Goal: Task Accomplishment & Management: Use online tool/utility

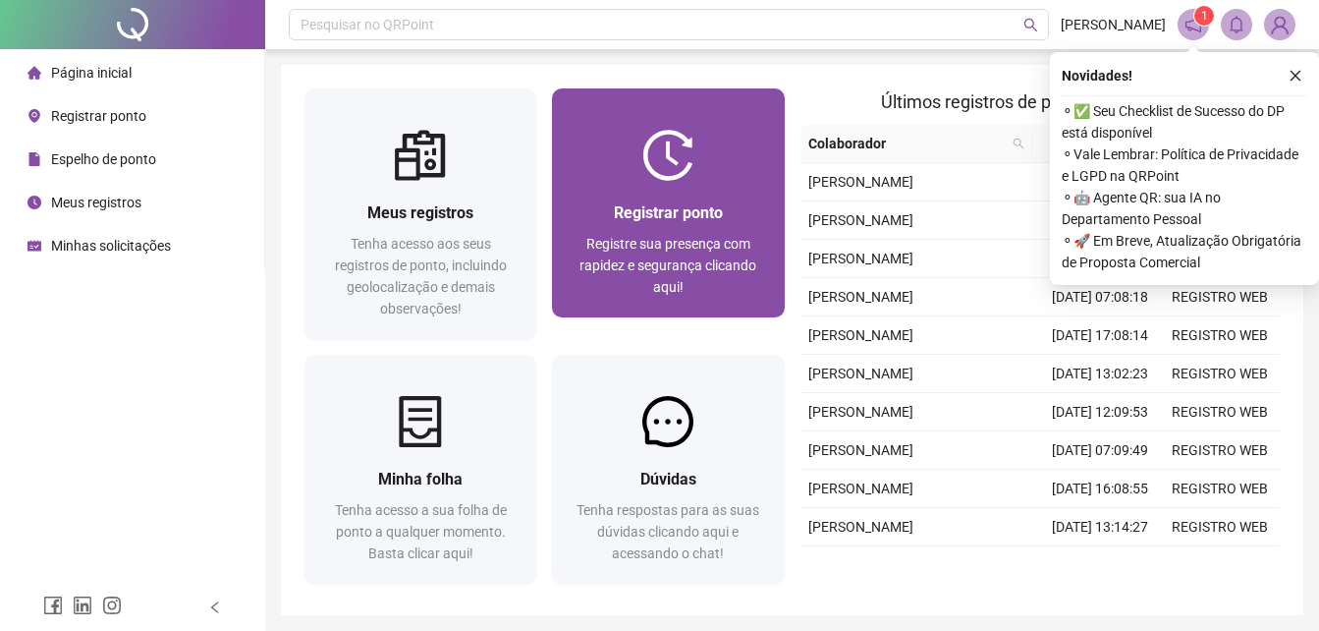
click at [657, 194] on div "Registrar ponto Registre sua presença com rapidez e segurança clicando aqui!" at bounding box center [668, 249] width 232 height 137
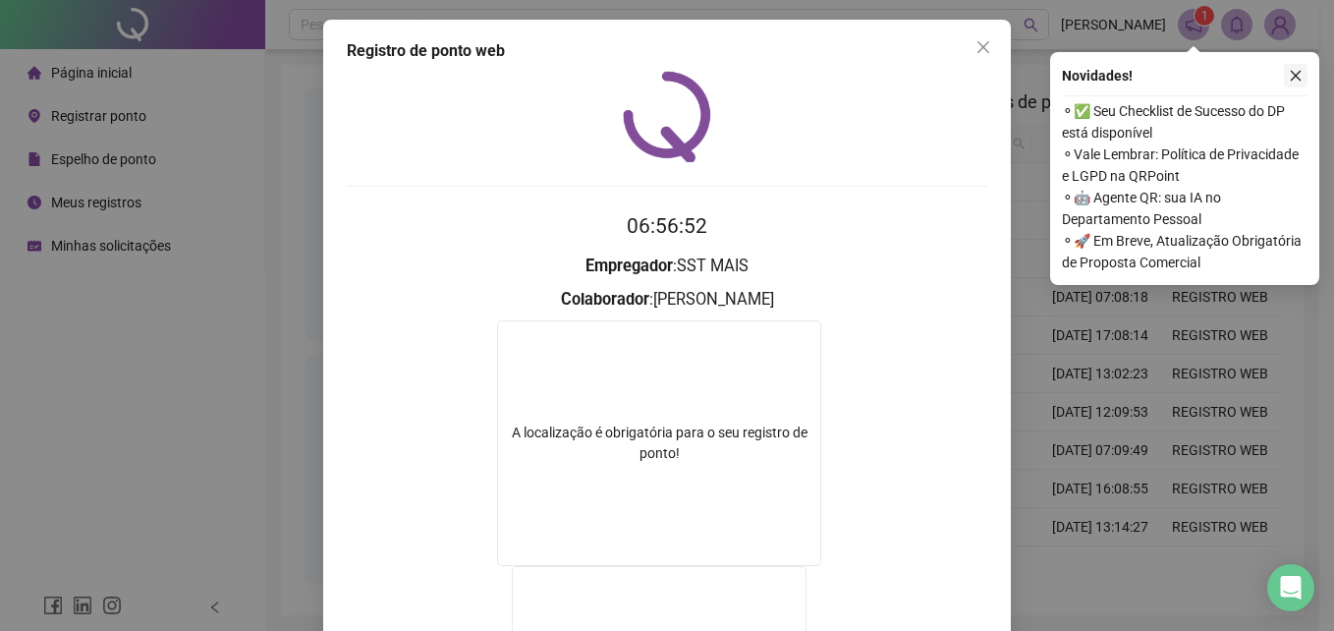
click at [1302, 69] on button "button" at bounding box center [1296, 76] width 24 height 24
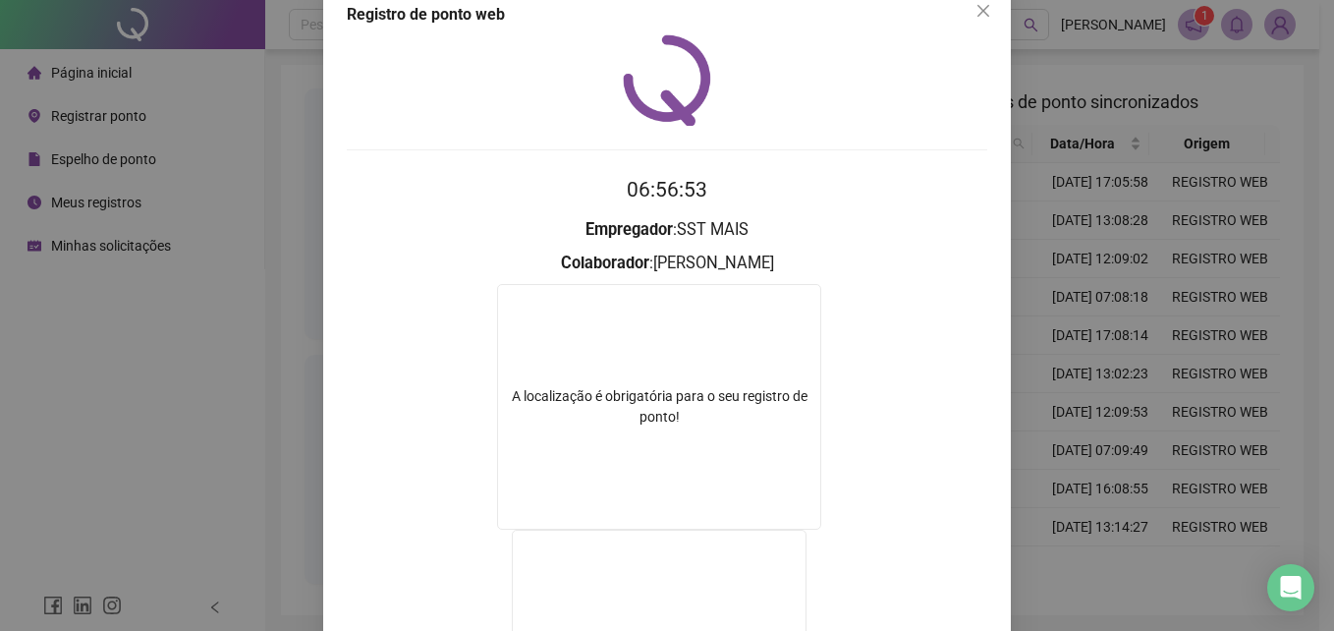
scroll to position [23, 0]
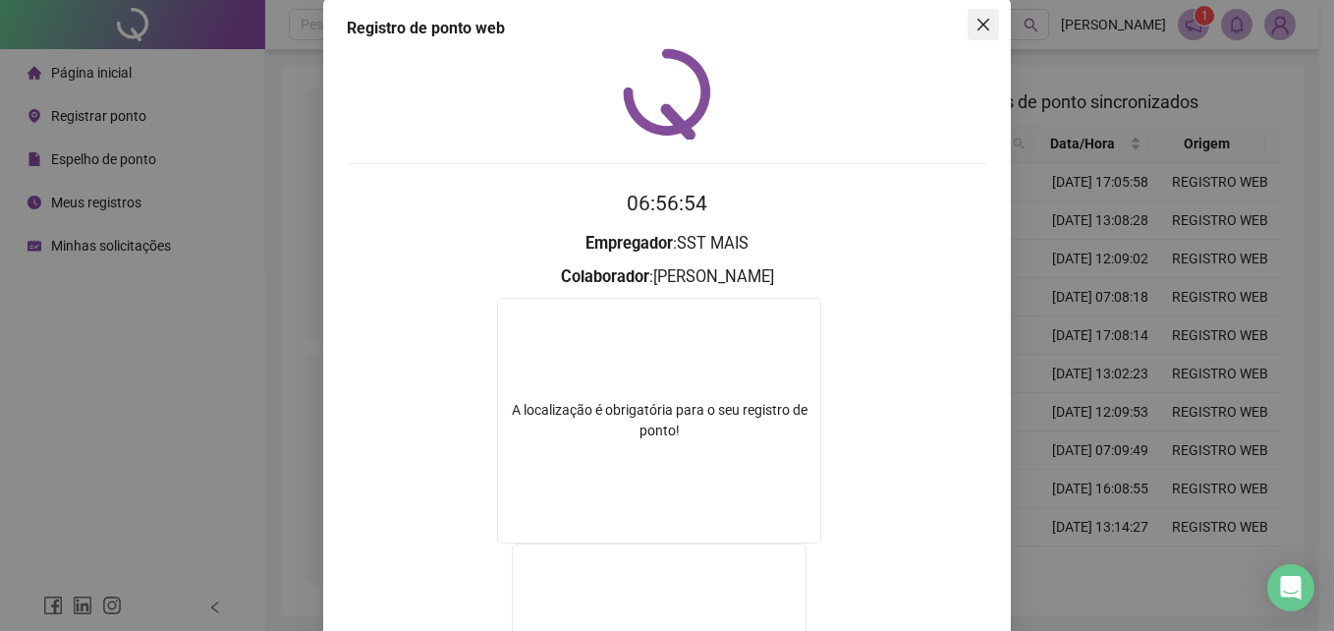
click at [967, 27] on span "Close" at bounding box center [982, 25] width 31 height 16
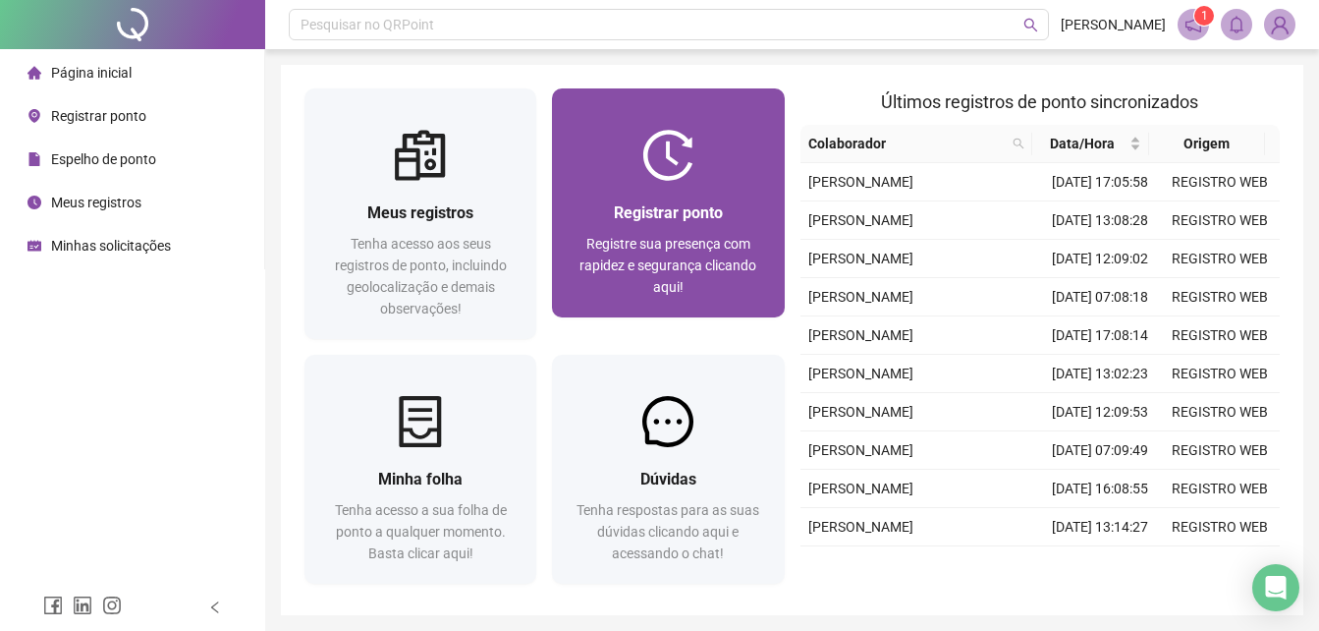
click at [685, 199] on div "Registrar ponto Registre sua presença com rapidez e segurança clicando aqui!" at bounding box center [668, 249] width 232 height 137
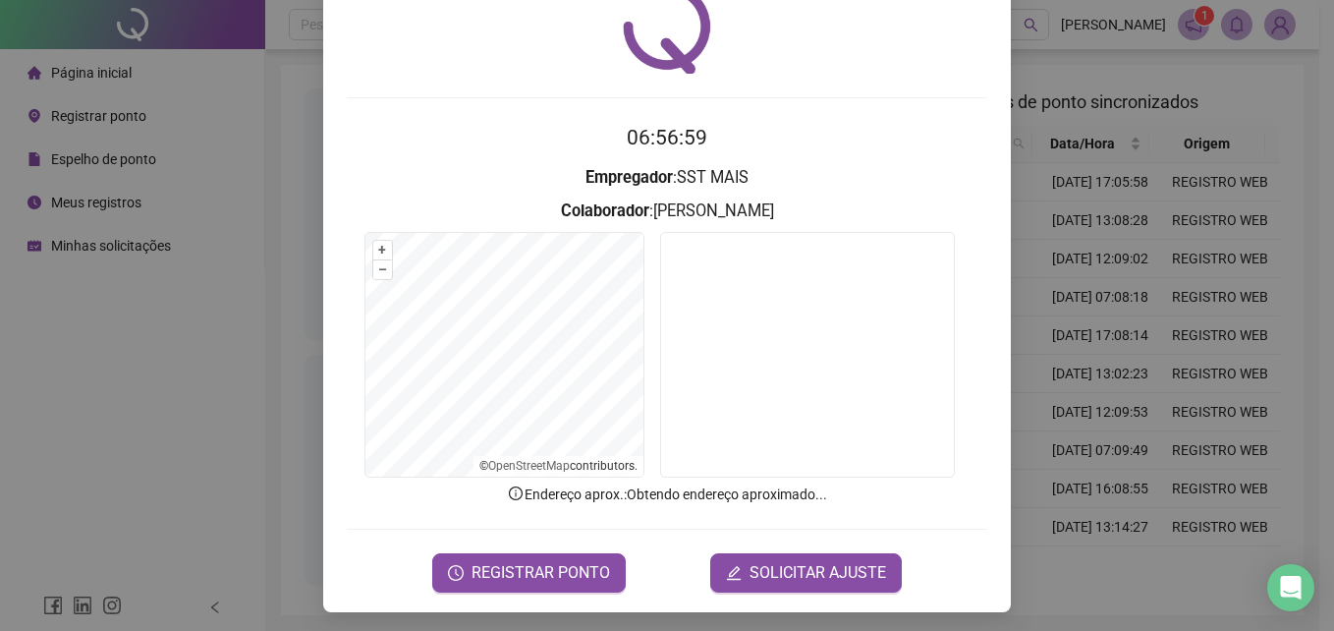
scroll to position [93, 0]
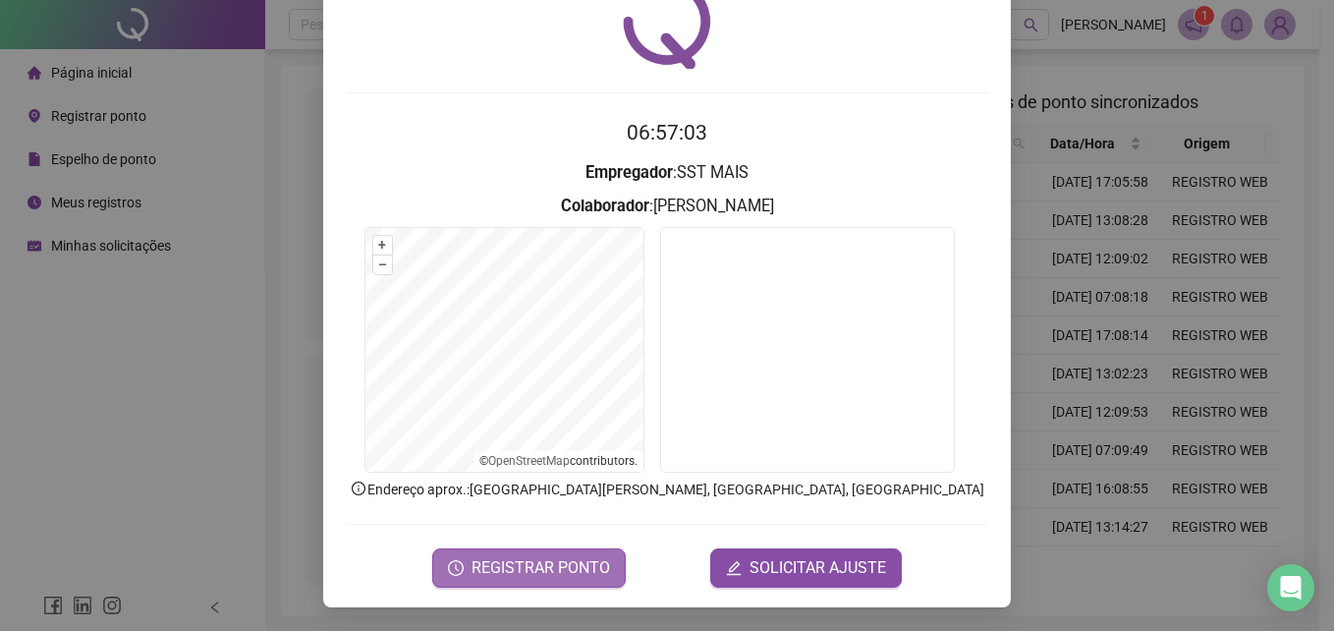
click at [596, 562] on span "REGISTRAR PONTO" at bounding box center [540, 568] width 138 height 24
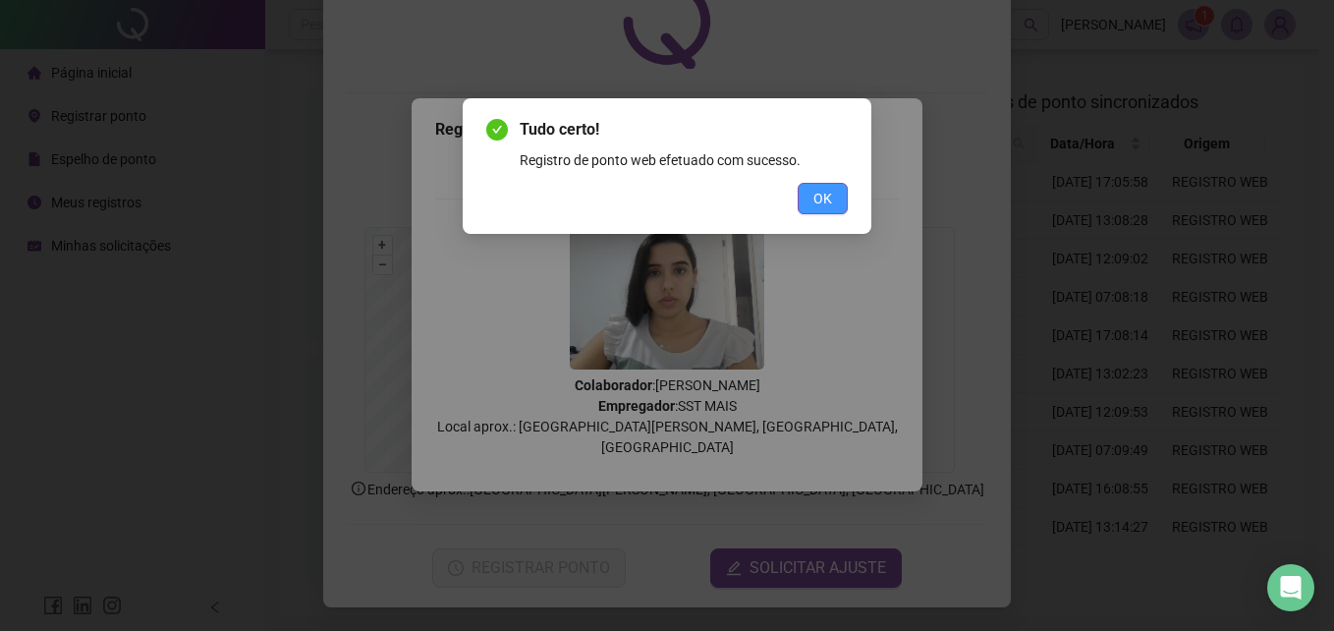
click at [815, 199] on span "OK" at bounding box center [822, 199] width 19 height 22
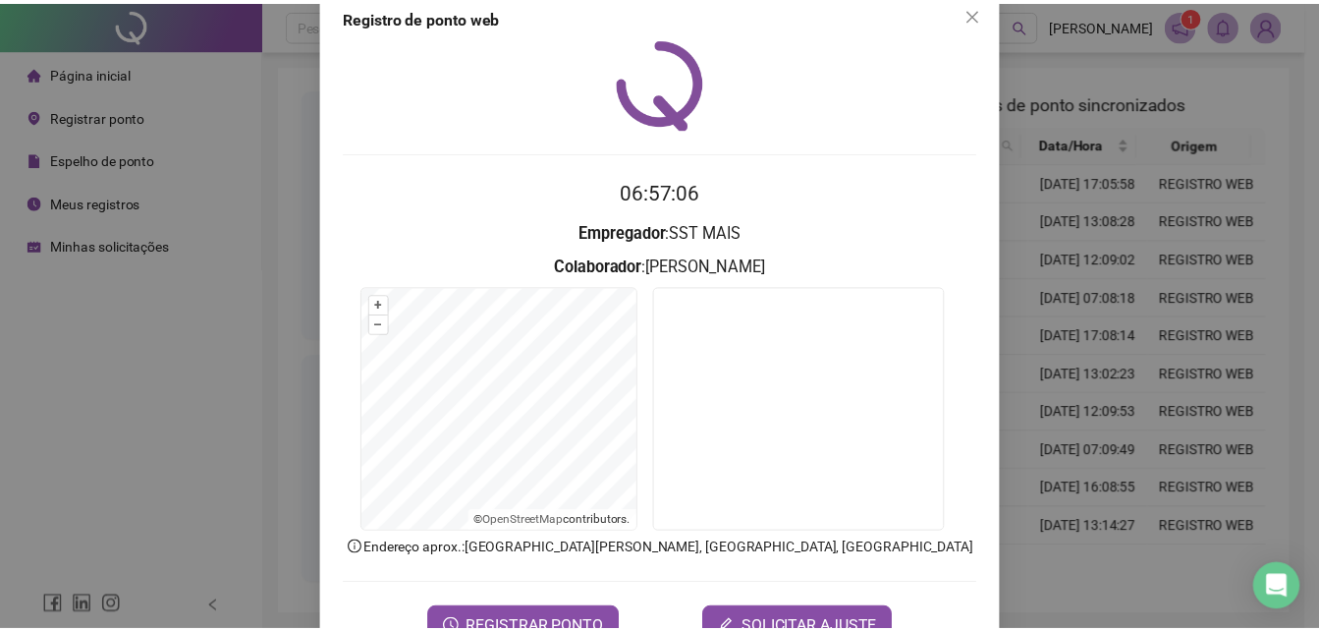
scroll to position [0, 0]
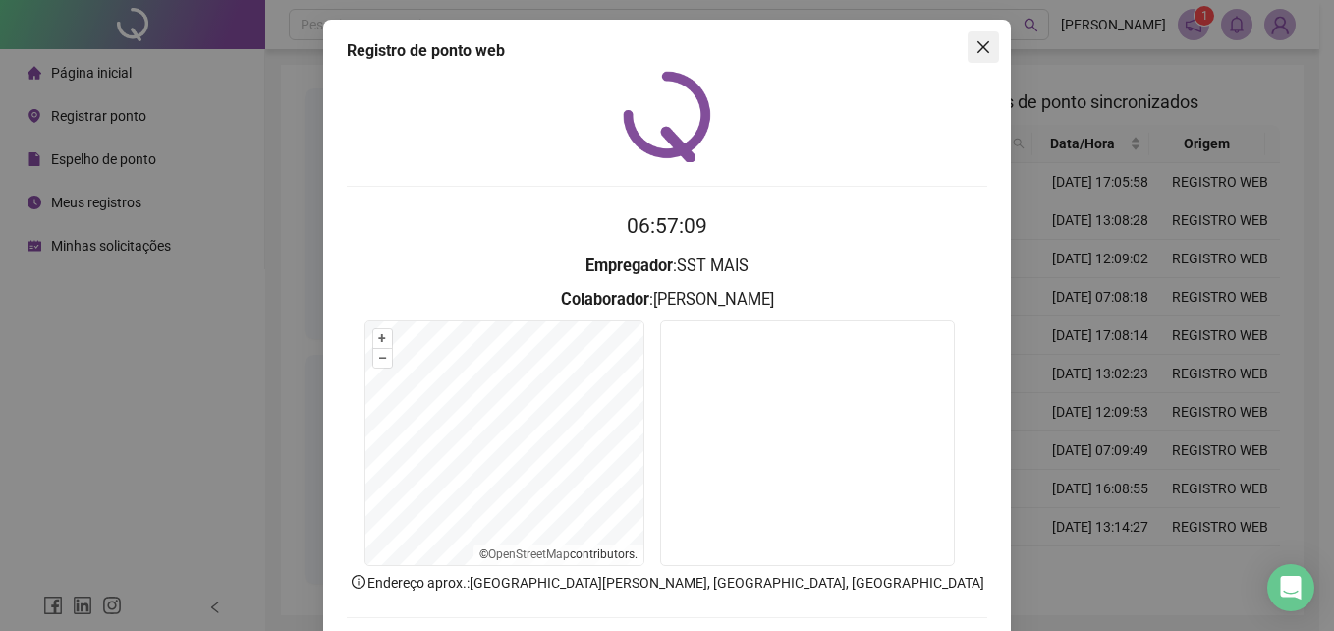
click at [982, 41] on icon "close" at bounding box center [983, 47] width 16 height 16
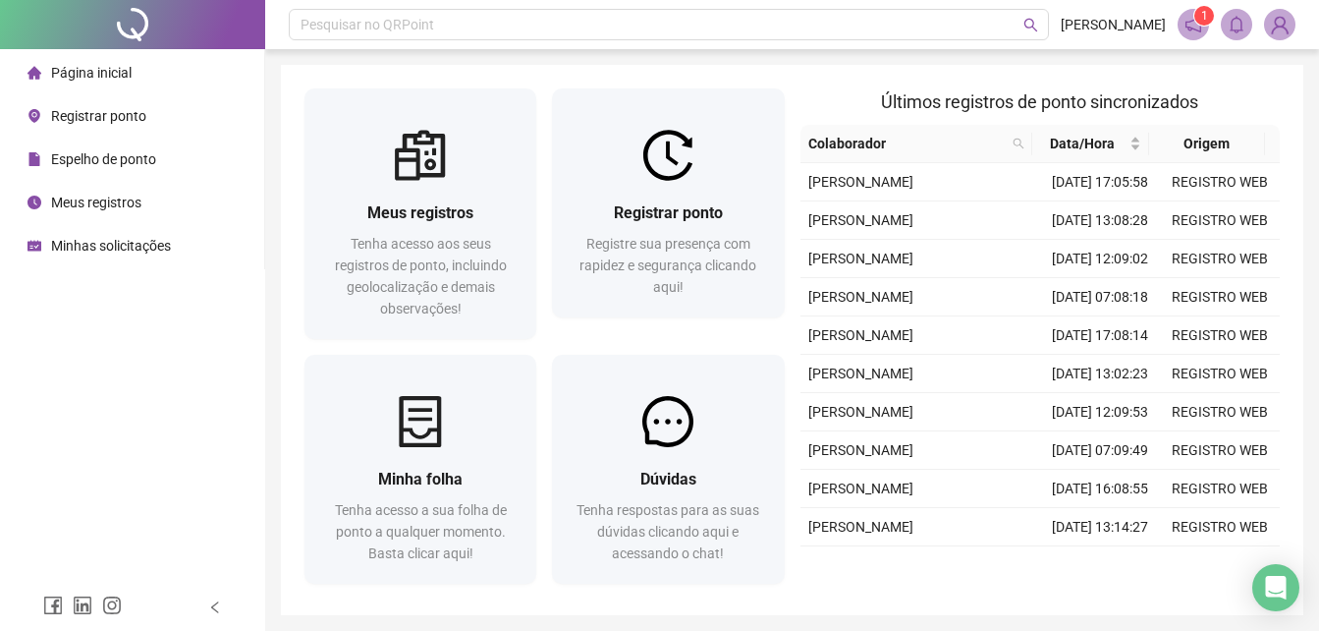
click at [136, 63] on li "Página inicial" at bounding box center [132, 72] width 256 height 39
click at [68, 108] on span "Registrar ponto" at bounding box center [98, 116] width 95 height 16
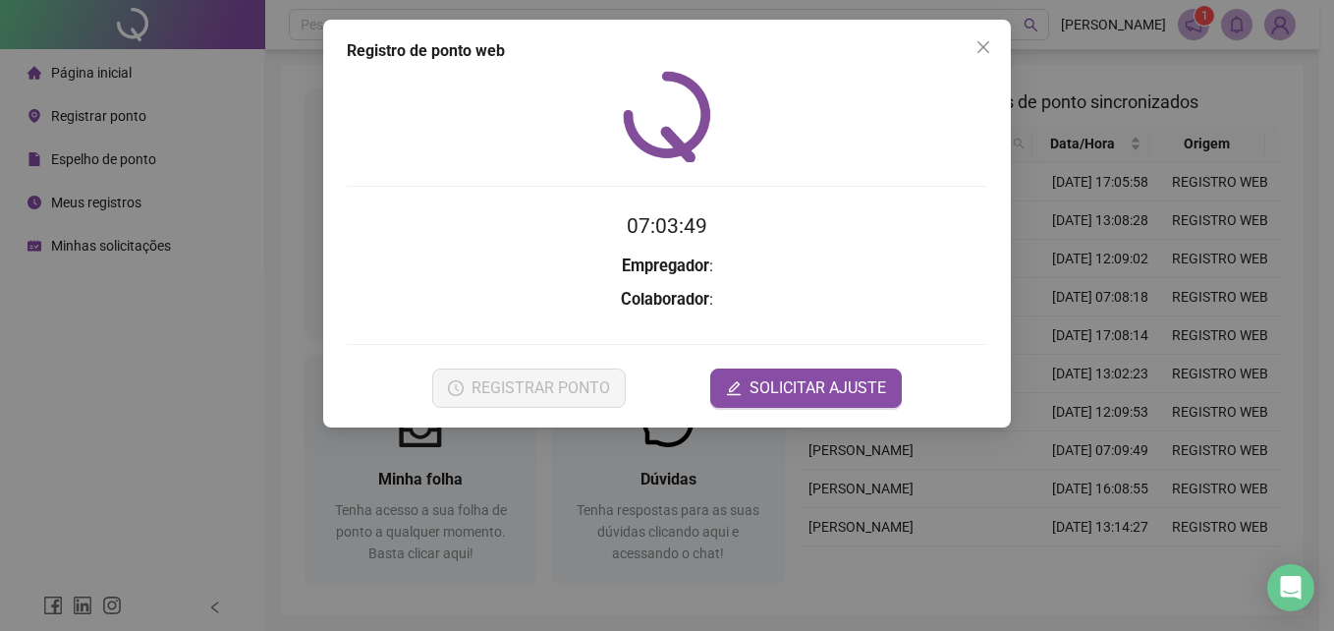
drag, startPoint x: 68, startPoint y: 107, endPoint x: 91, endPoint y: 73, distance: 41.7
click at [91, 73] on div "Registro de ponto web 07:03:49 Empregador : Colaborador : REGISTRAR PONTO SOLIC…" at bounding box center [667, 315] width 1334 height 631
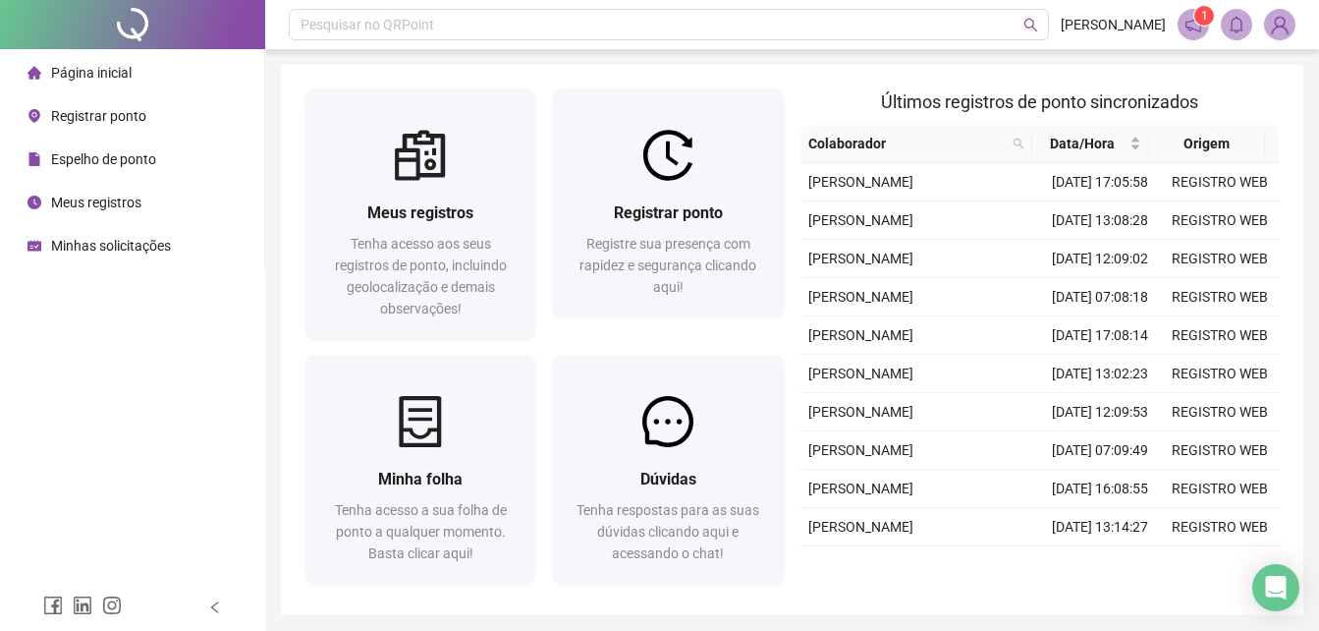
click at [420, 198] on div "Meus registros Tenha acesso aos seus registros de ponto, incluindo geolocalizaç…" at bounding box center [420, 260] width 232 height 158
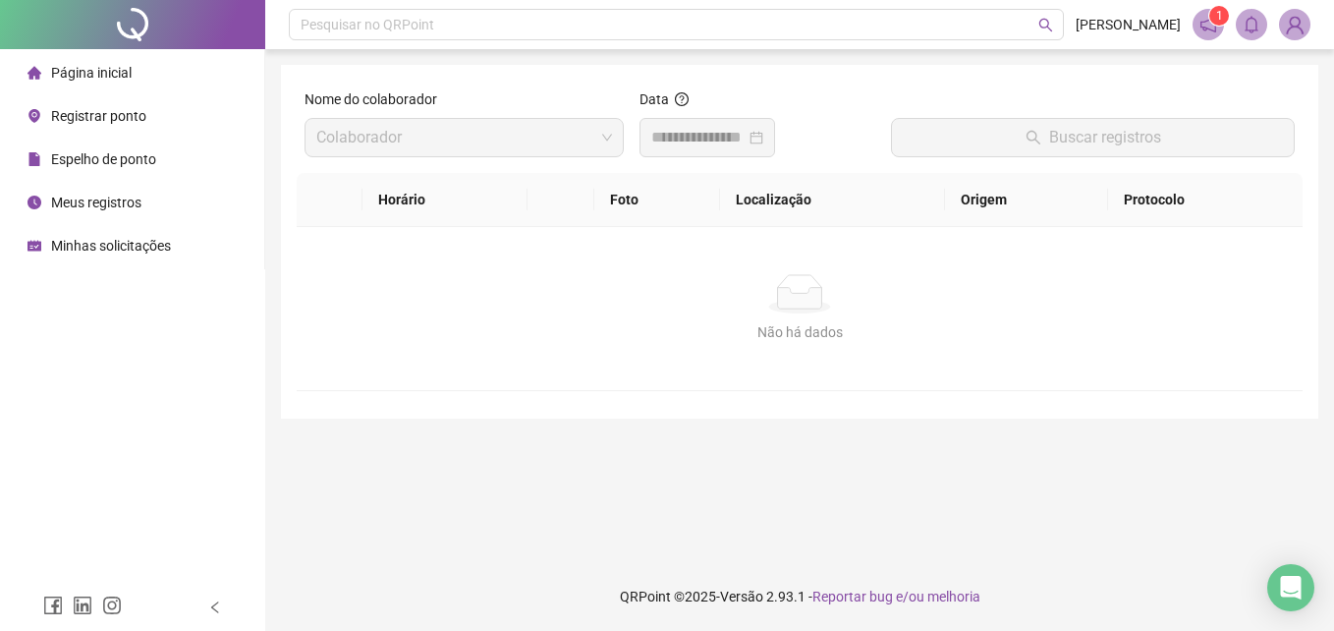
click at [119, 84] on div "Página inicial" at bounding box center [79, 72] width 104 height 39
